Goal: Obtain resource: Download file/media

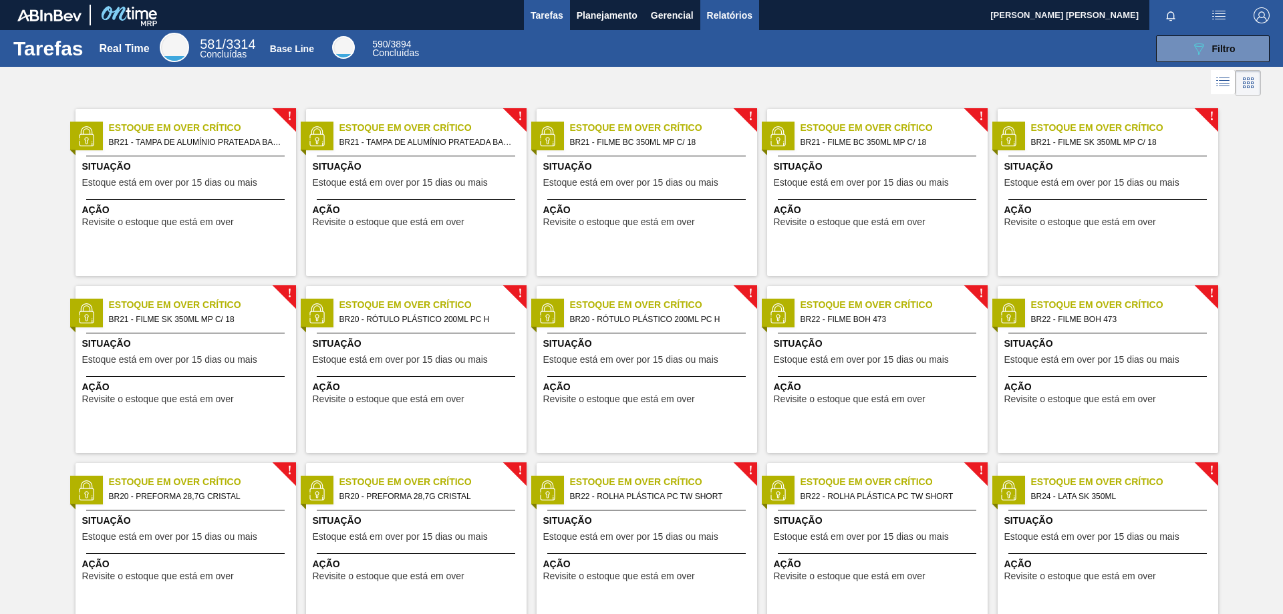
click at [717, 16] on span "Relatórios" at bounding box center [729, 15] width 45 height 16
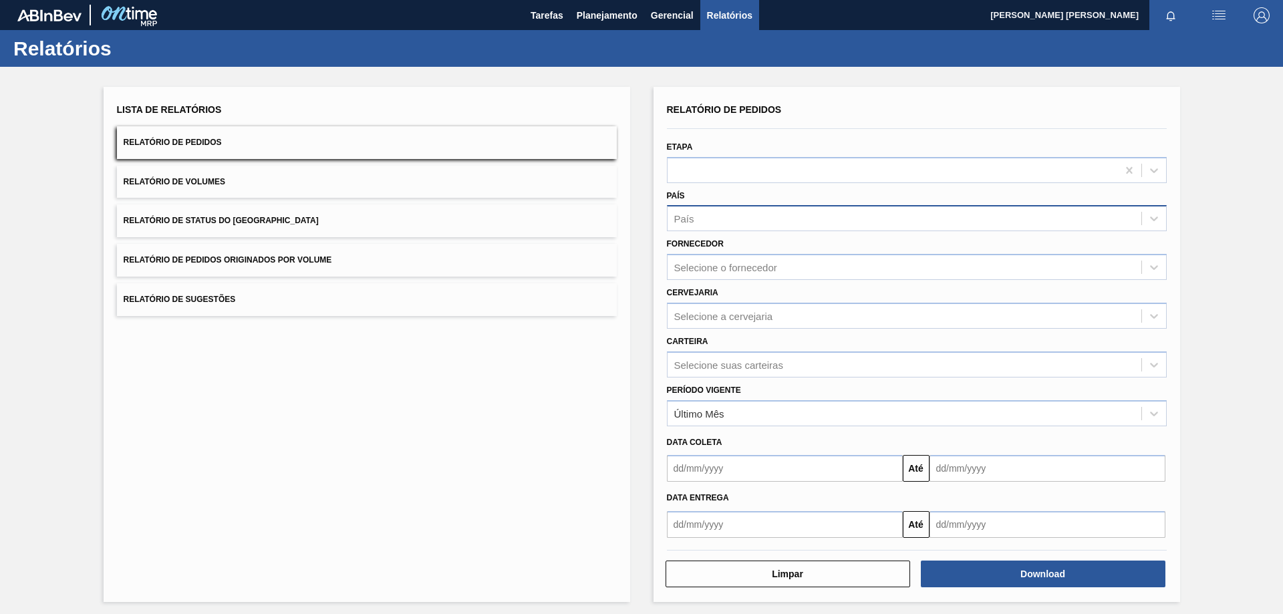
click at [753, 215] on div "País" at bounding box center [904, 218] width 474 height 19
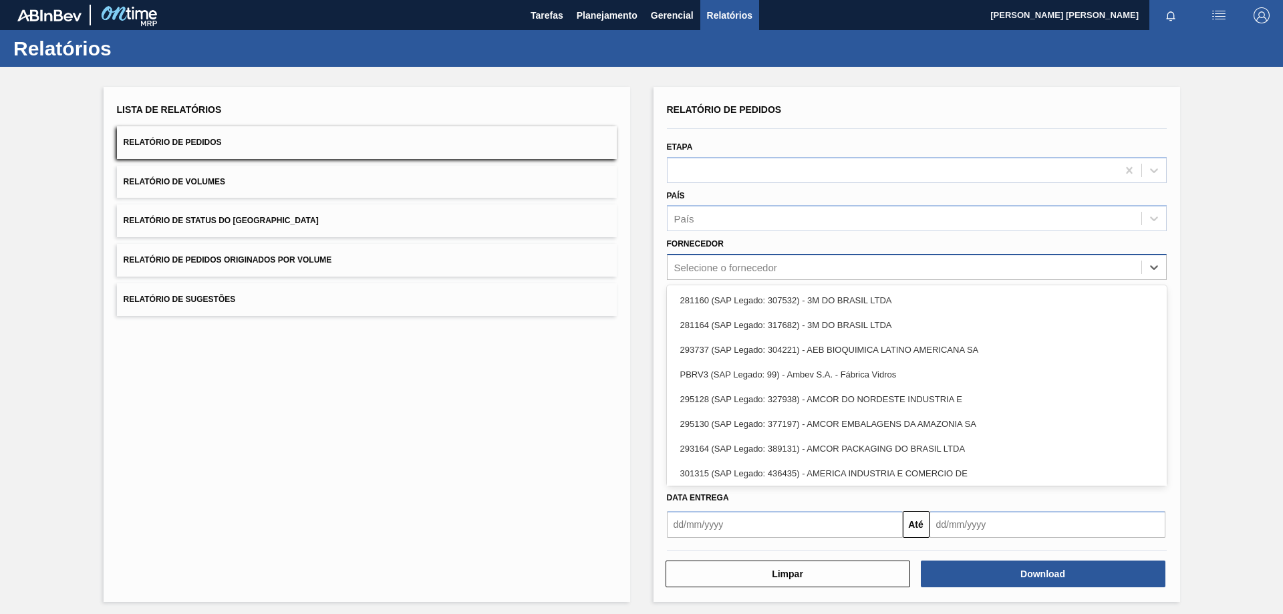
click at [726, 274] on div "Selecione o fornecedor" at bounding box center [904, 267] width 474 height 19
click at [778, 270] on div "Selecione o fornecedor" at bounding box center [904, 267] width 474 height 19
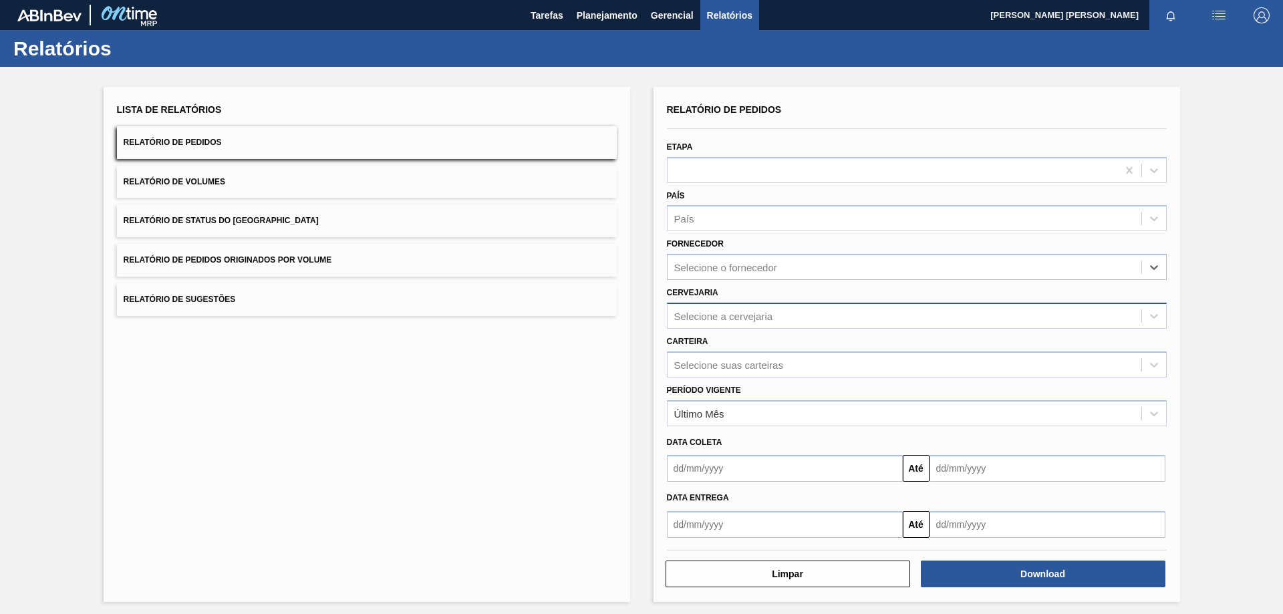
click at [762, 322] on div "Selecione a cervejaria" at bounding box center [904, 315] width 474 height 19
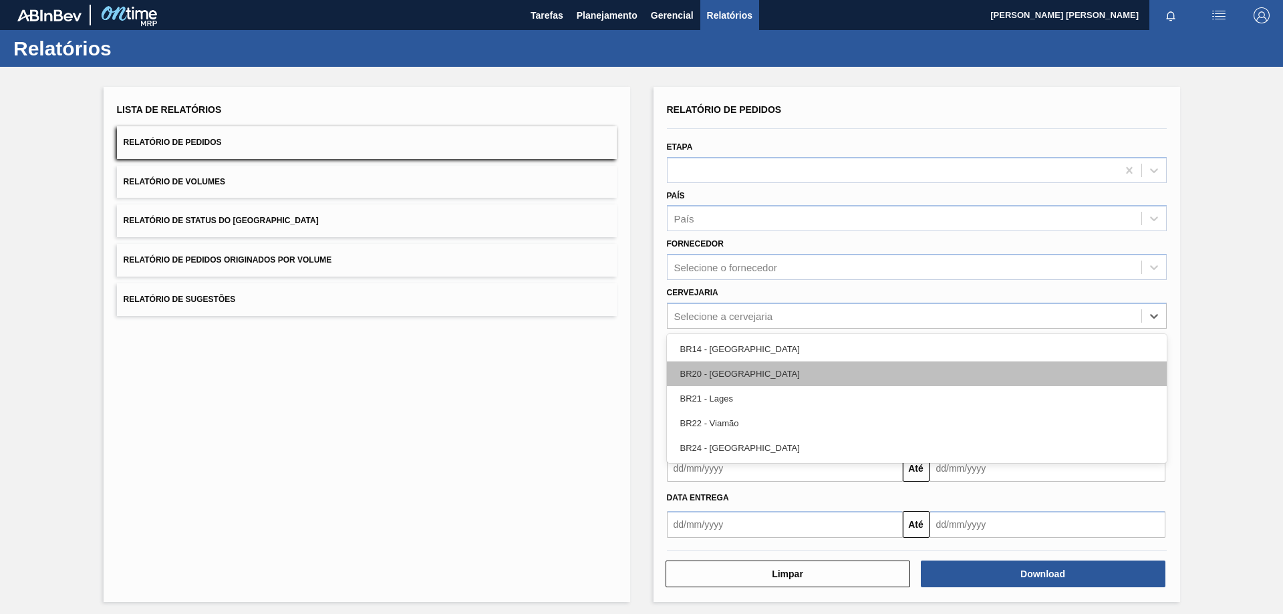
click at [762, 373] on div "BR20 - [GEOGRAPHIC_DATA]" at bounding box center [917, 373] width 500 height 25
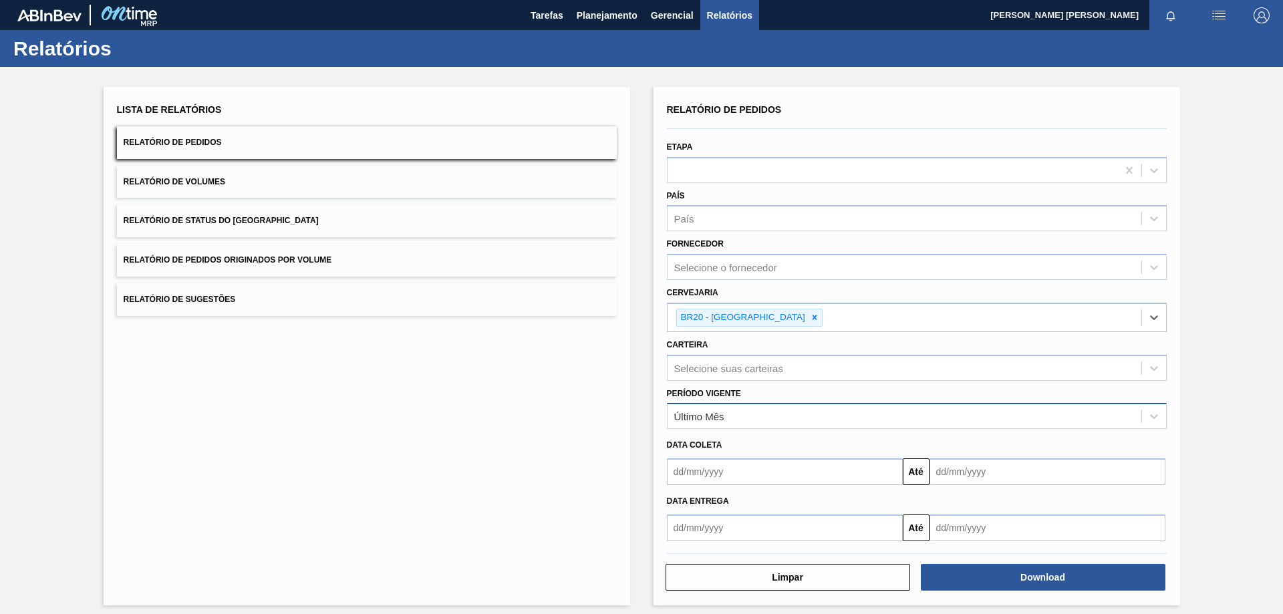
click at [741, 418] on div "Último Mês" at bounding box center [904, 416] width 474 height 19
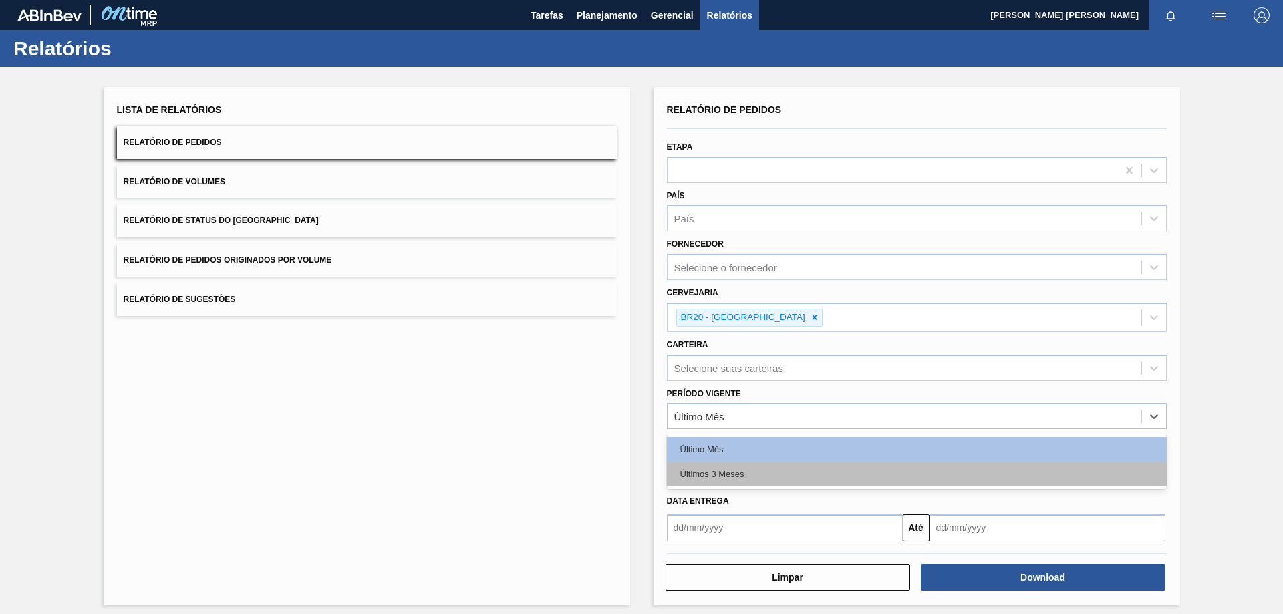
click at [729, 470] on div "Últimos 3 Meses" at bounding box center [917, 474] width 500 height 25
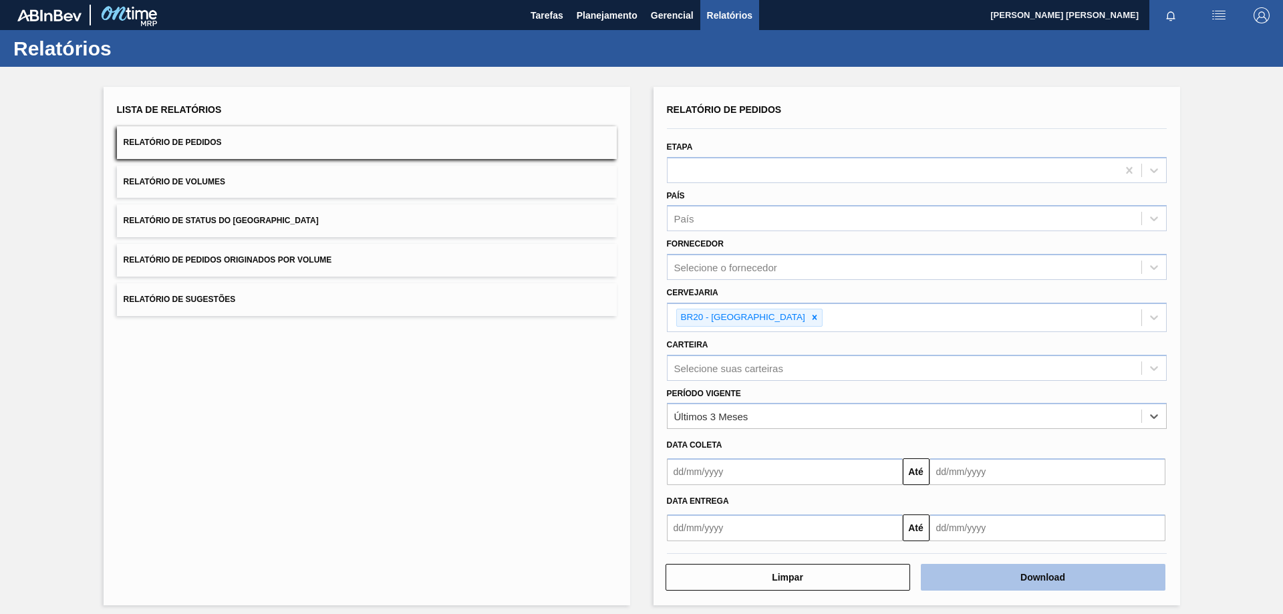
click at [1052, 580] on button "Download" at bounding box center [1043, 577] width 245 height 27
